Goal: Transaction & Acquisition: Purchase product/service

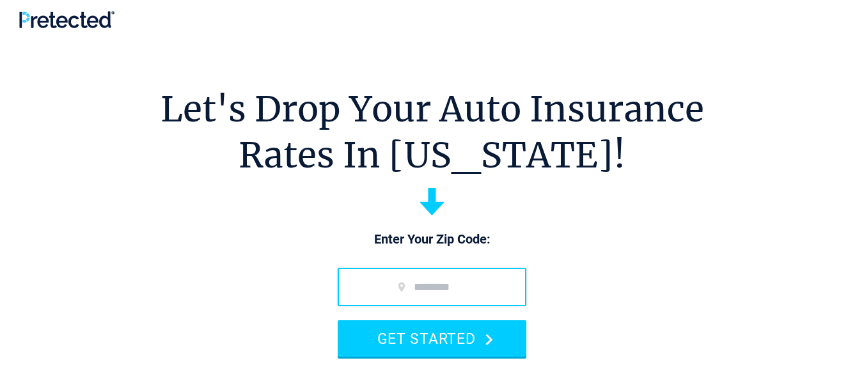
drag, startPoint x: 0, startPoint y: 0, endPoint x: 454, endPoint y: 283, distance: 534.7
click at [454, 283] on input "zip code" at bounding box center [432, 287] width 189 height 38
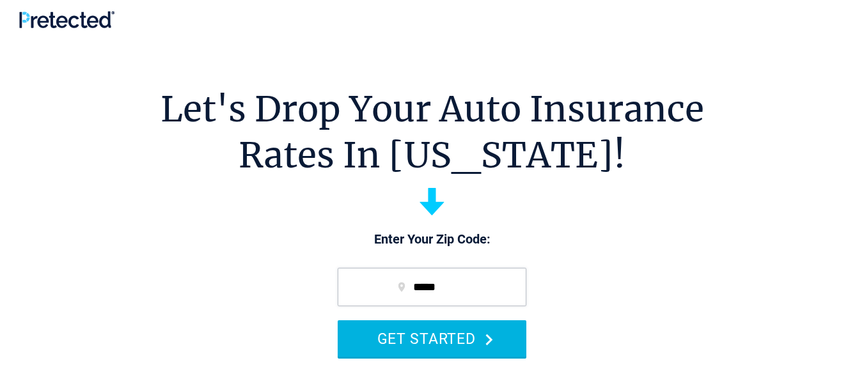
type input "*****"
click at [454, 335] on button "GET STARTED" at bounding box center [432, 338] width 189 height 36
